Goal: Information Seeking & Learning: Find specific fact

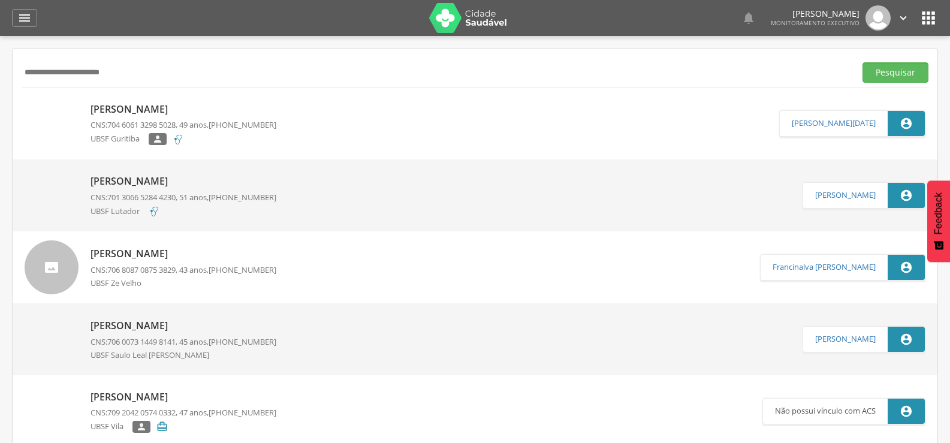
drag, startPoint x: 135, startPoint y: 78, endPoint x: 0, endPoint y: 78, distance: 135.4
click at [0, 78] on div " Supervisão  Distritos  Ubs Coordenador: - Queimadas / PB Intervalo de Tempo…" at bounding box center [475, 257] width 950 height 443
click at [862, 62] on button "Pesquisar" at bounding box center [895, 72] width 66 height 20
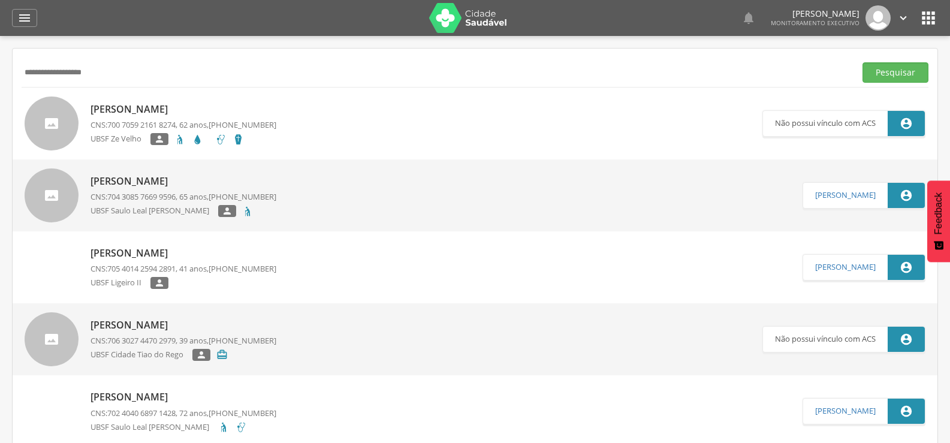
click at [46, 71] on input "**********" at bounding box center [436, 72] width 829 height 20
paste input "text"
click at [862, 62] on button "Pesquisar" at bounding box center [895, 72] width 66 height 20
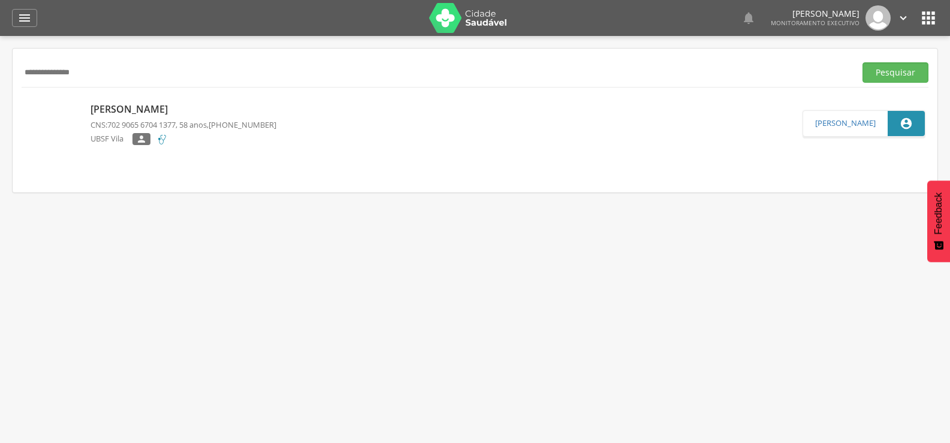
click at [159, 111] on p "[PERSON_NAME]" at bounding box center [183, 109] width 186 height 14
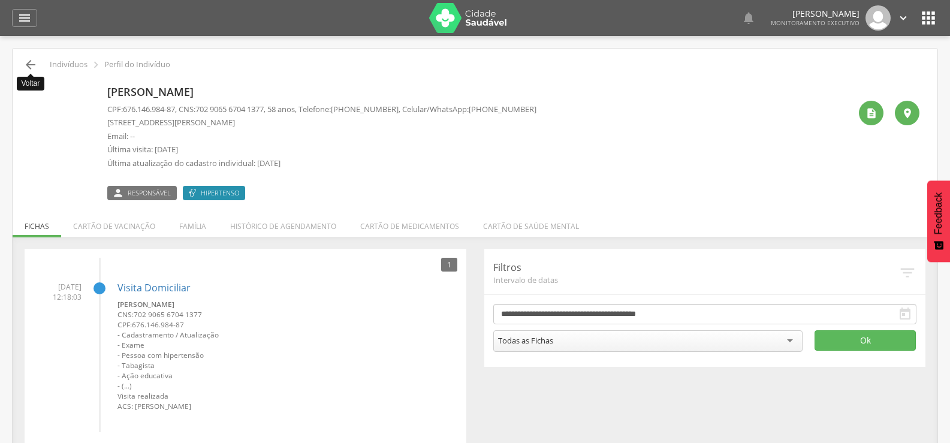
click at [26, 59] on icon "" at bounding box center [30, 65] width 14 height 14
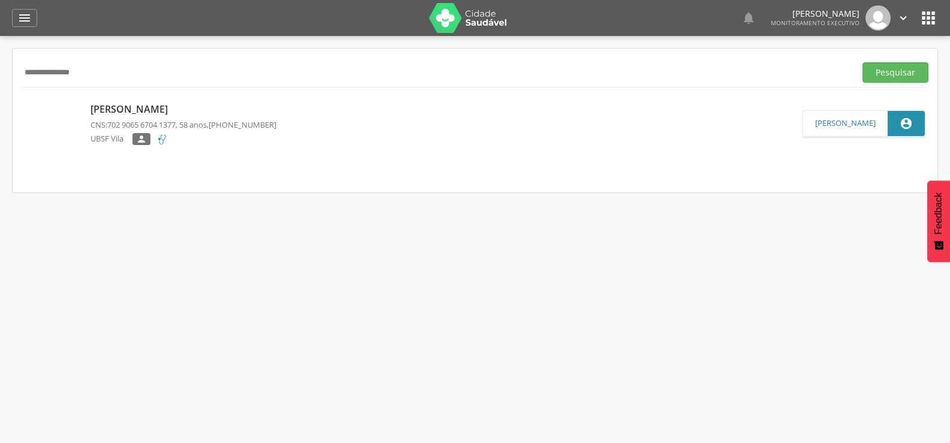
drag, startPoint x: 108, startPoint y: 74, endPoint x: 0, endPoint y: 73, distance: 108.5
click at [0, 73] on div " Supervisão  Distritos  Ubs Coordenador: - Queimadas / PB Intervalo de Tempo…" at bounding box center [475, 257] width 950 height 443
type input "**********"
click at [862, 62] on button "Pesquisar" at bounding box center [895, 72] width 66 height 20
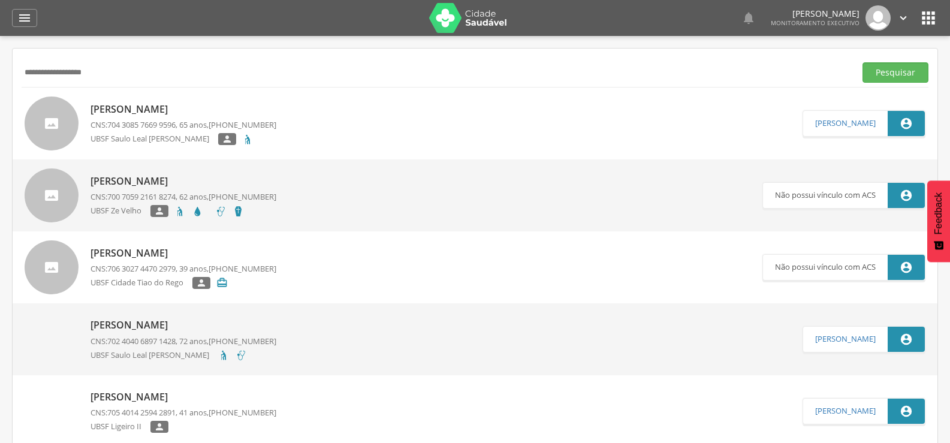
drag, startPoint x: 95, startPoint y: 75, endPoint x: 0, endPoint y: 42, distance: 100.8
click at [0, 42] on div " Supervisão  Distritos  Ubs Coordenador: - Queimadas / PB Intervalo de Tempo…" at bounding box center [475, 257] width 950 height 443
type input "**********"
click at [862, 62] on button "Pesquisar" at bounding box center [895, 72] width 66 height 20
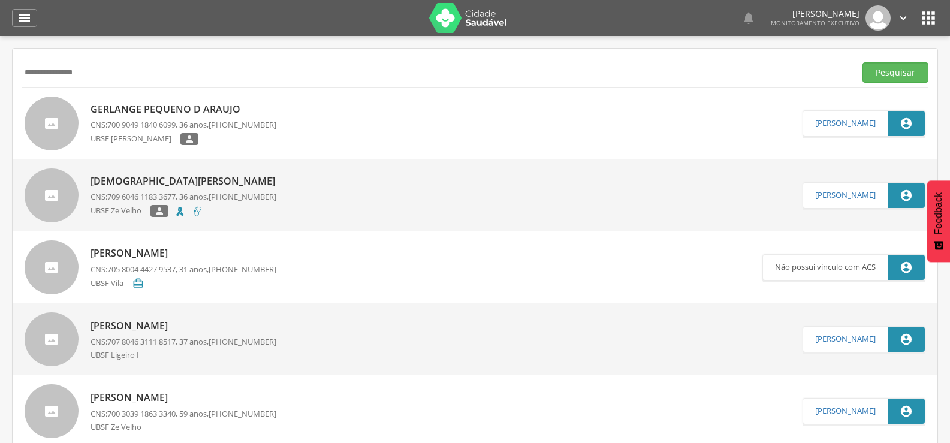
click at [114, 110] on p "Gerlange Pequeno D Araujo" at bounding box center [183, 109] width 186 height 14
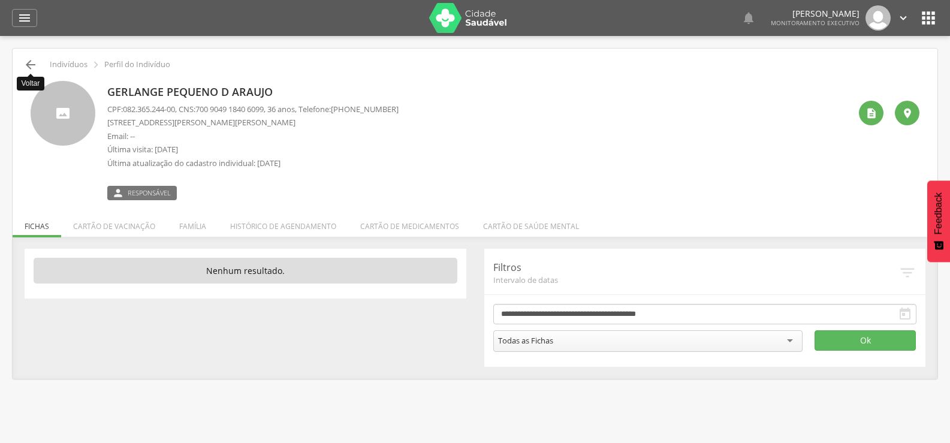
click at [26, 64] on icon "" at bounding box center [30, 65] width 14 height 14
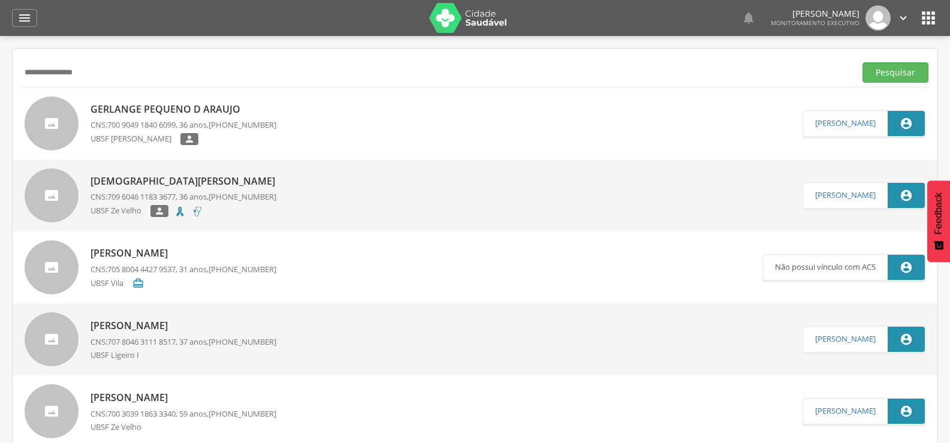
drag, startPoint x: 118, startPoint y: 80, endPoint x: 0, endPoint y: 64, distance: 119.1
click at [0, 64] on div " Supervisão  Distritos  Ubs Coordenador: - Queimadas / PB Intervalo de Tempo…" at bounding box center [475, 257] width 950 height 443
type input "**********"
click at [862, 62] on button "Pesquisar" at bounding box center [895, 72] width 66 height 20
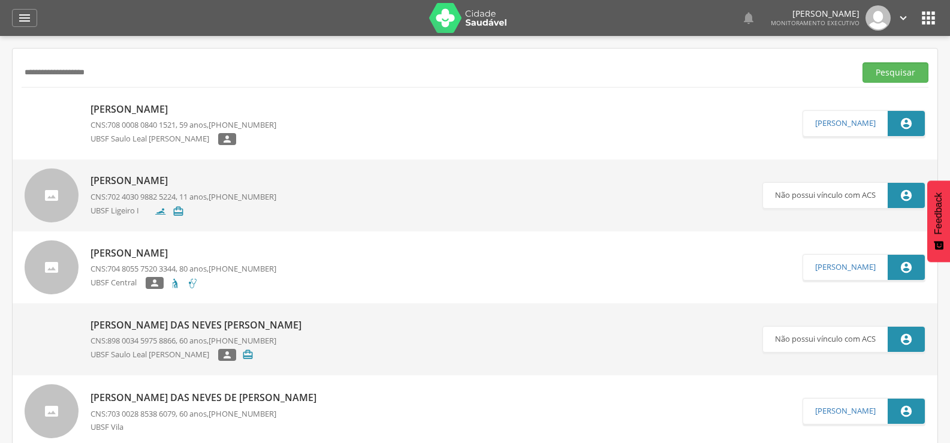
click at [92, 104] on p "[PERSON_NAME]" at bounding box center [183, 109] width 186 height 14
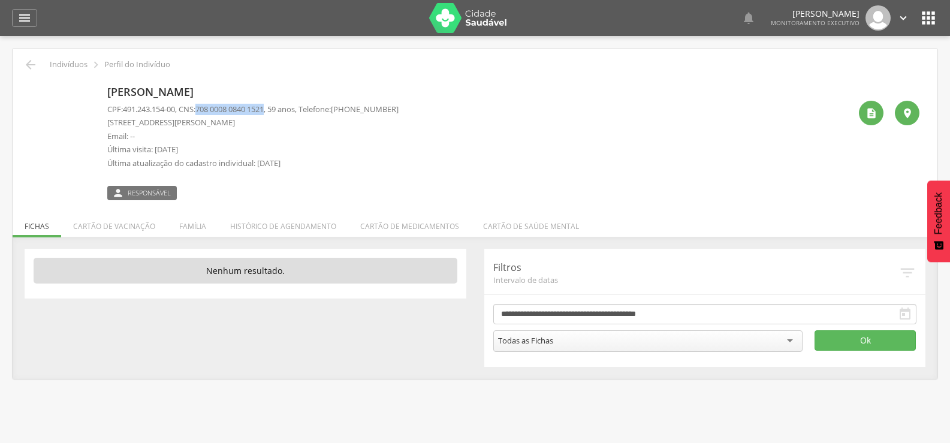
drag, startPoint x: 205, startPoint y: 109, endPoint x: 274, endPoint y: 111, distance: 69.5
click at [264, 111] on span "708 0008 0840 1521" at bounding box center [229, 109] width 68 height 11
copy span "708 0008 0840 1521"
